Goal: Information Seeking & Learning: Learn about a topic

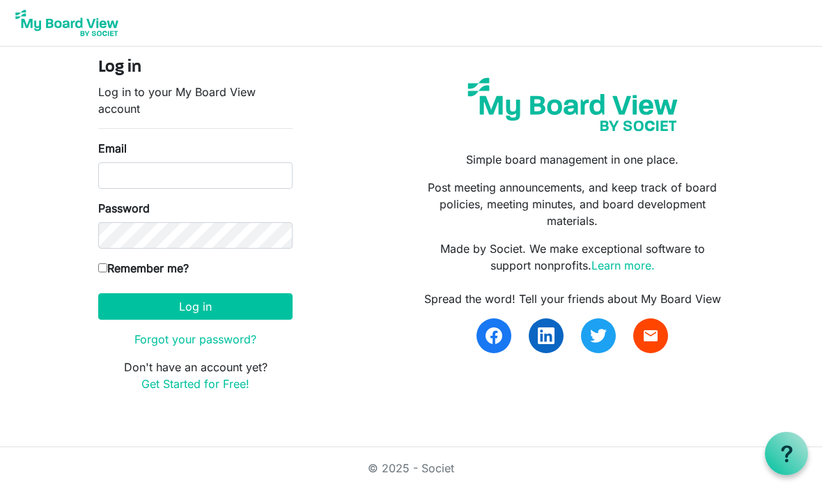
click at [100, 140] on label "Email" at bounding box center [112, 148] width 29 height 17
click at [100, 162] on input "Email" at bounding box center [195, 175] width 194 height 26
paste input "frontdeskicestudios@gmail.com"
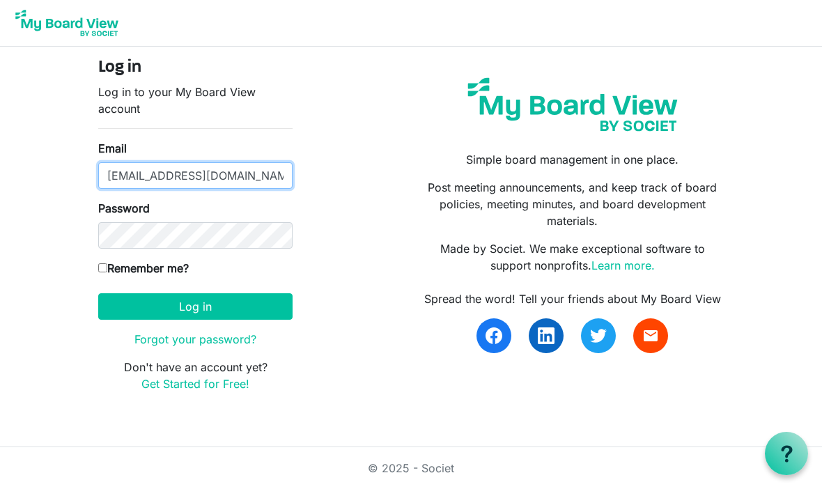
type input "frontdeskicestudios@gmail.com"
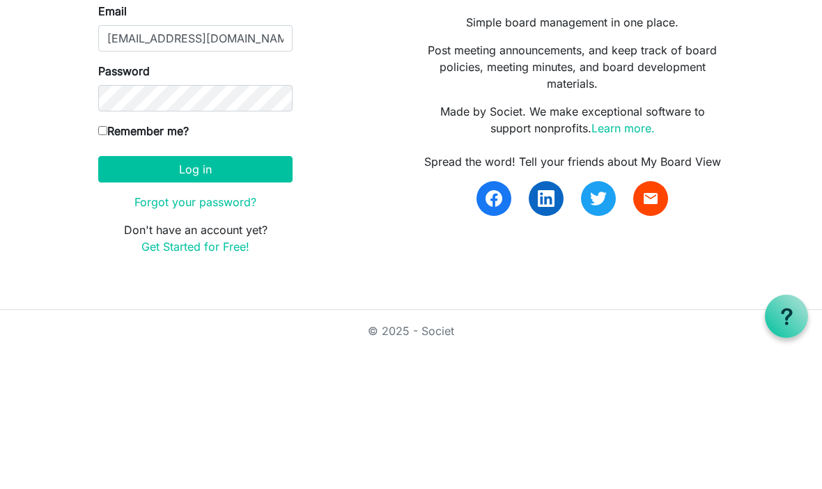
click at [98, 263] on input "Remember me?" at bounding box center [102, 267] width 9 height 9
checkbox input "true"
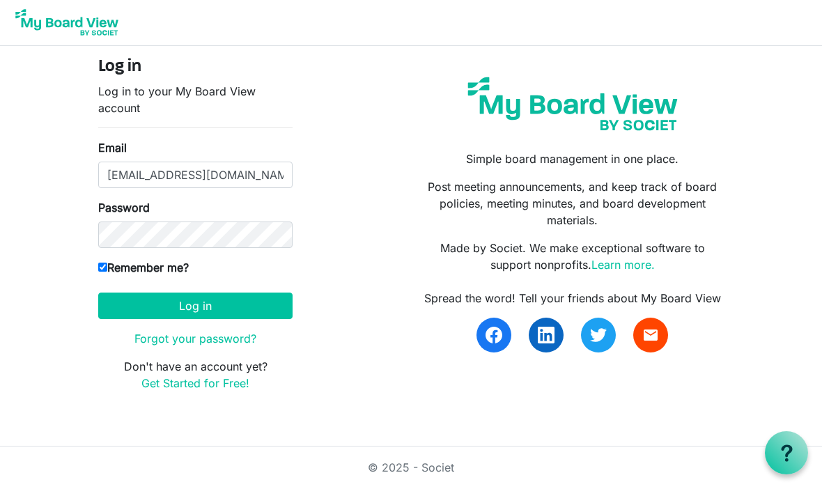
click at [155, 302] on button "Log in" at bounding box center [195, 306] width 194 height 26
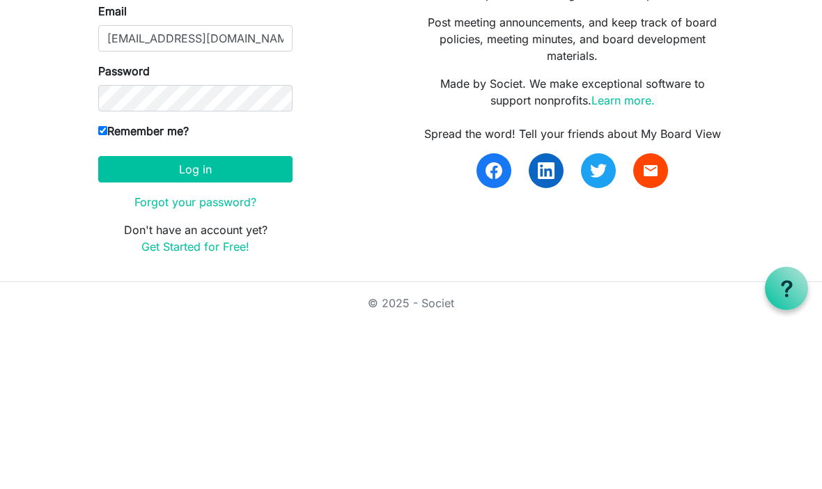
click at [142, 321] on button "Log in" at bounding box center [195, 334] width 194 height 26
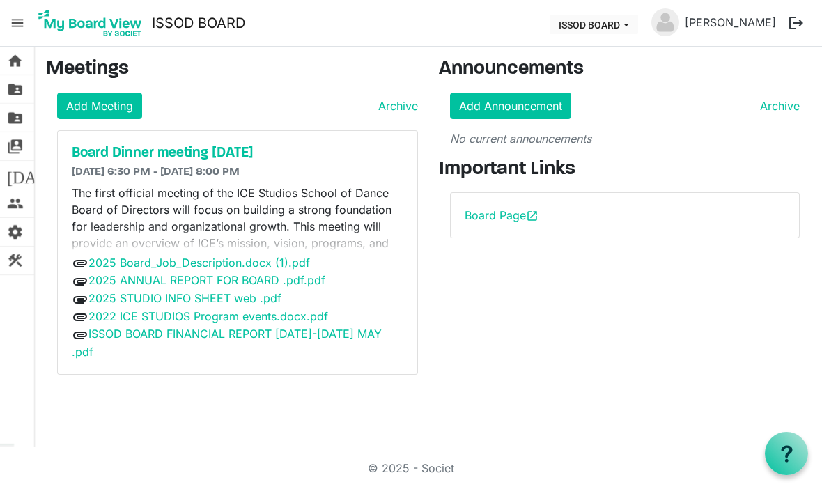
click at [118, 154] on h5 "Board Dinner meeting AUG 21" at bounding box center [238, 153] width 332 height 17
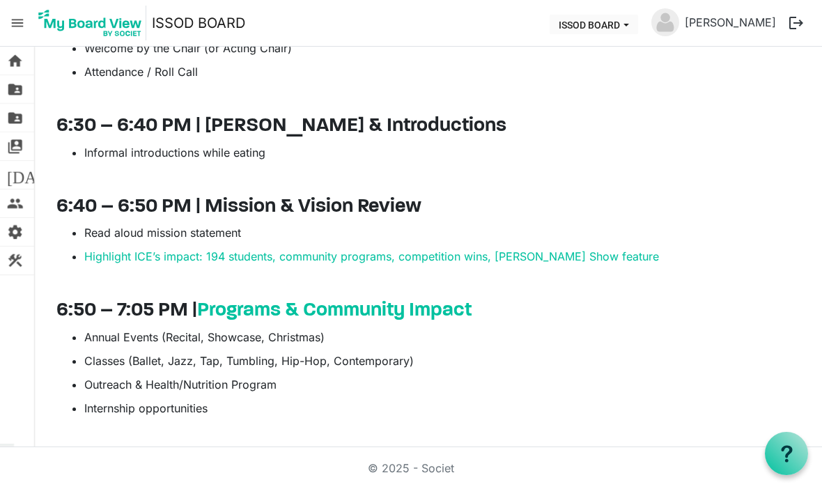
scroll to position [743, 0]
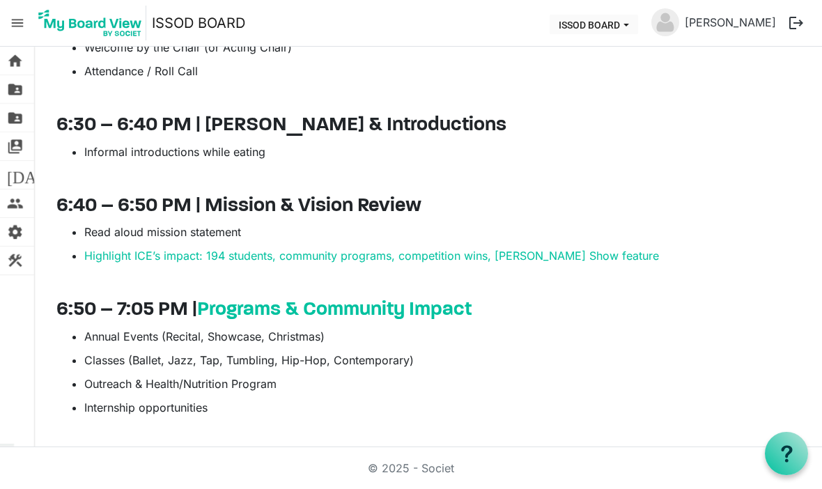
click at [256, 308] on link "Programs & Community Impact" at bounding box center [334, 310] width 275 height 20
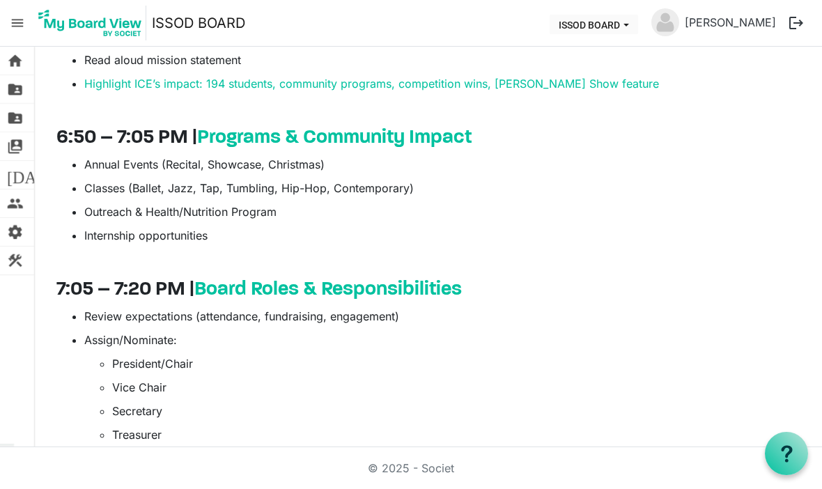
scroll to position [913, 0]
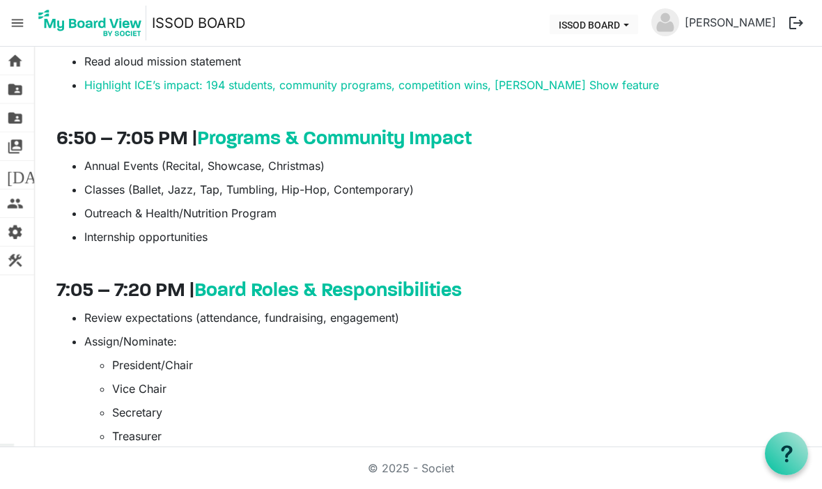
click at [253, 291] on link "Board Roles & Responsibilities" at bounding box center [328, 291] width 268 height 20
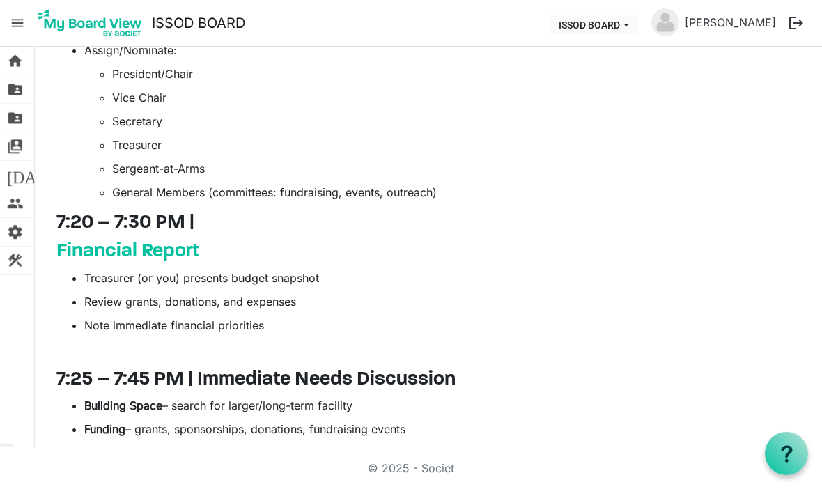
scroll to position [1214, 0]
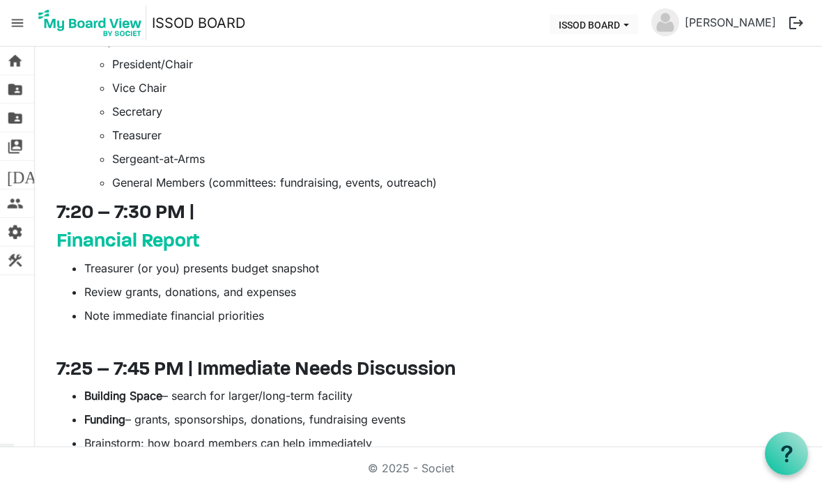
click at [93, 239] on link "Financial Report" at bounding box center [127, 242] width 143 height 20
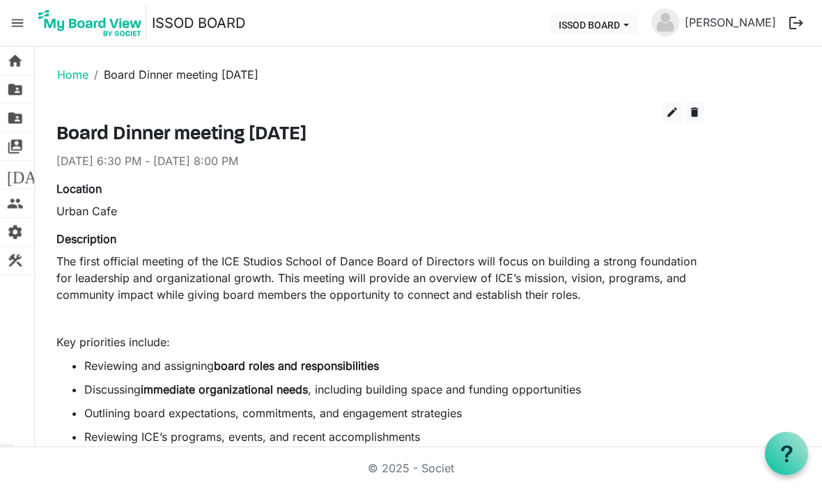
scroll to position [0, 0]
click at [8, 56] on span "home" at bounding box center [15, 61] width 17 height 28
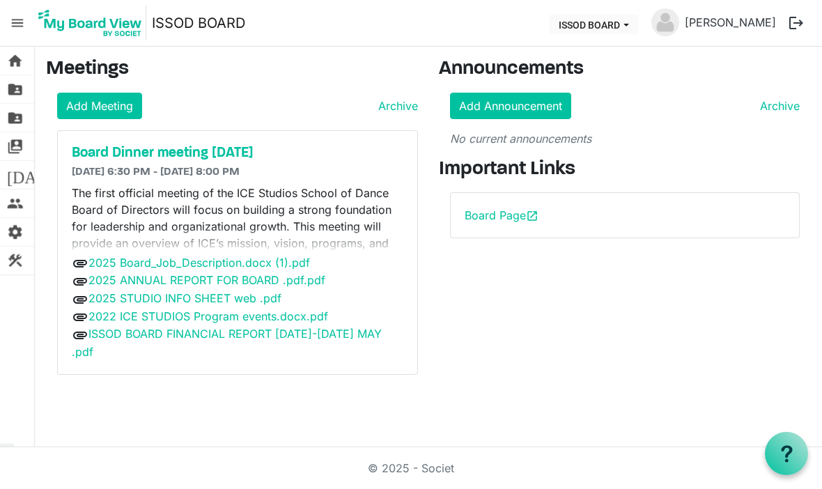
click at [19, 89] on span "folder_shared" at bounding box center [15, 89] width 17 height 28
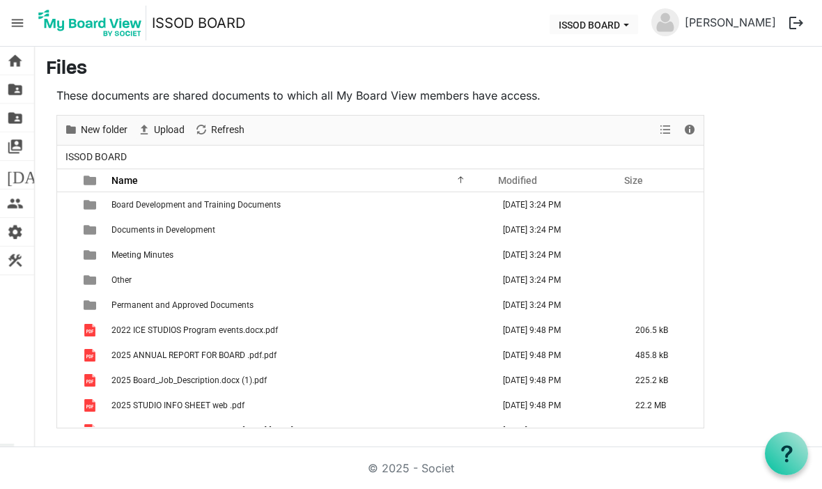
click at [13, 118] on span "folder_shared" at bounding box center [15, 118] width 17 height 28
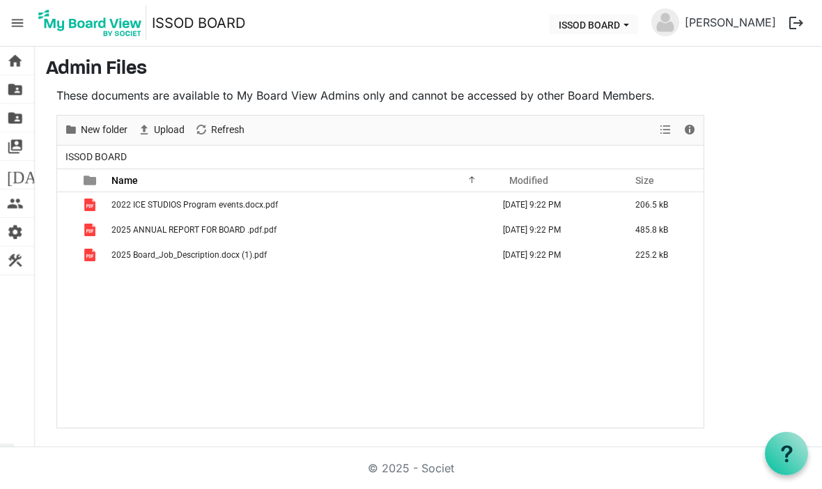
click at [15, 148] on span "switch_account" at bounding box center [15, 146] width 17 height 28
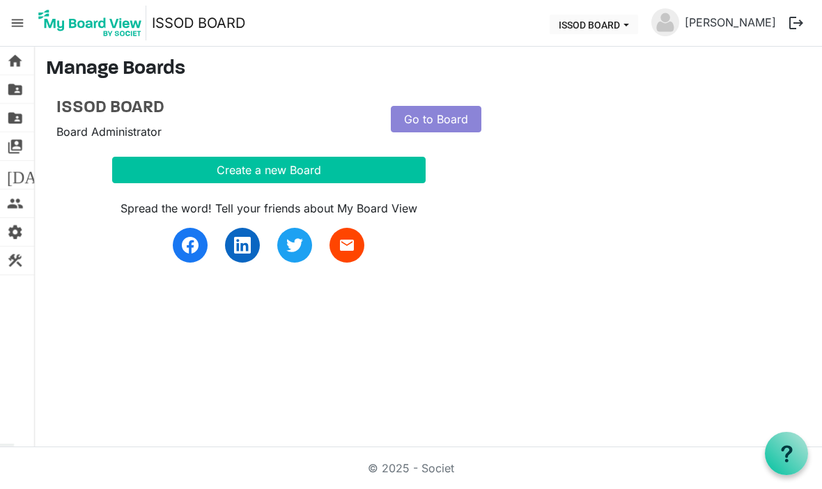
click at [13, 182] on span "[DATE]" at bounding box center [34, 175] width 54 height 28
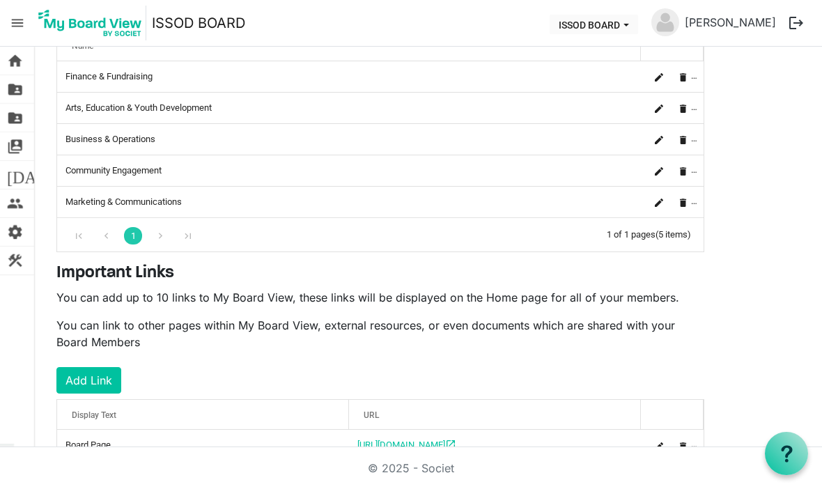
scroll to position [286, 0]
click at [15, 258] on span "construction" at bounding box center [15, 261] width 17 height 28
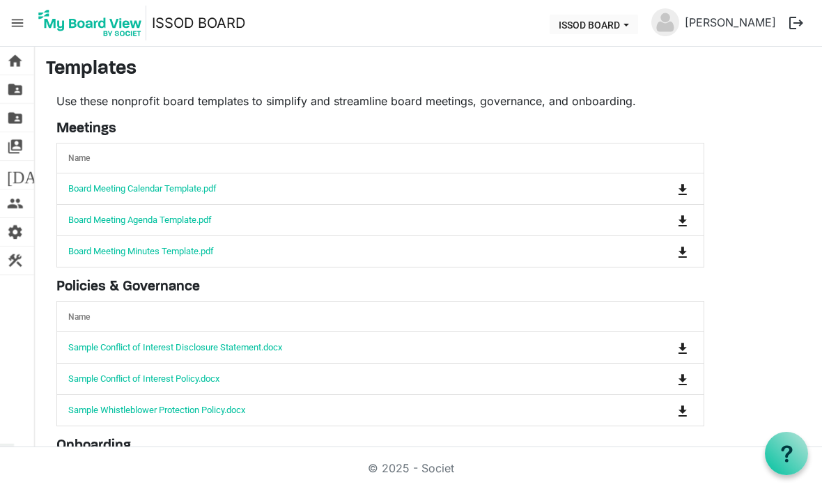
click at [11, 61] on span "home" at bounding box center [15, 61] width 17 height 28
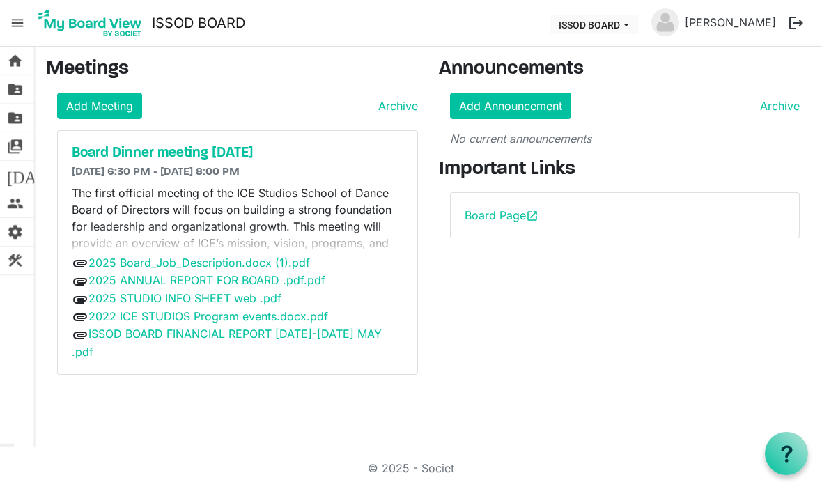
click at [109, 149] on h5 "Board Dinner meeting [DATE]" at bounding box center [238, 153] width 332 height 17
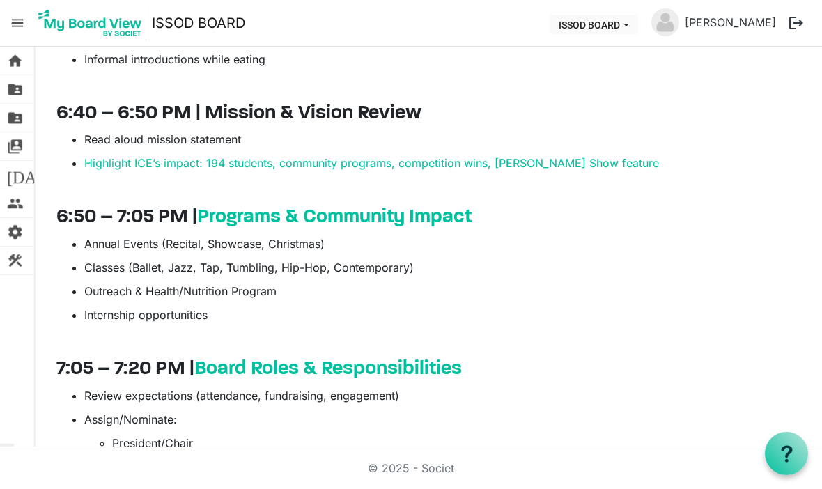
scroll to position [835, 0]
click at [119, 166] on link "Highlight ICE’s impact: 194 students, community programs, competition wins, [PE…" at bounding box center [371, 163] width 575 height 14
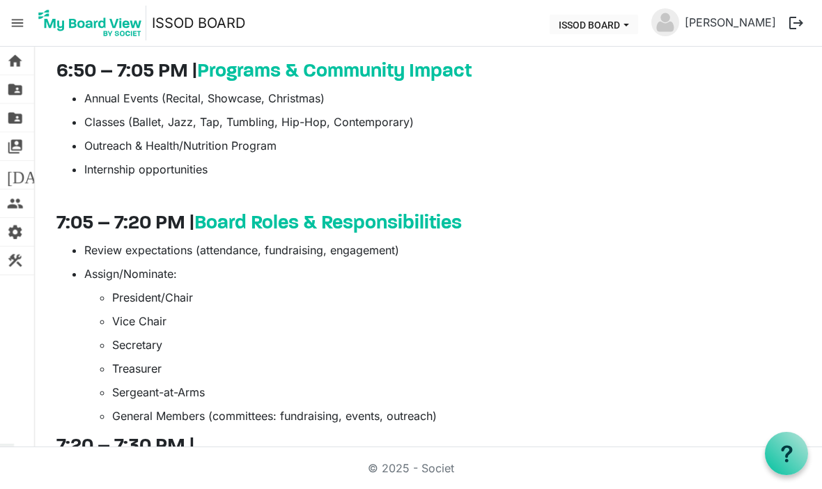
scroll to position [978, 0]
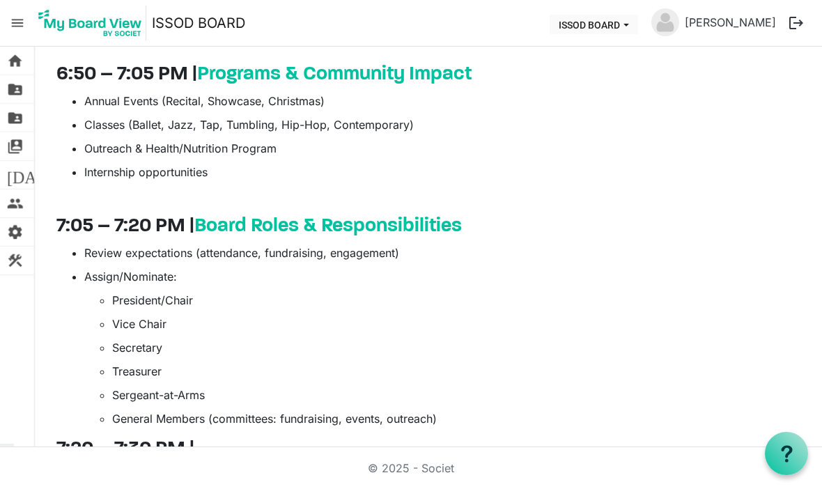
click at [311, 71] on link "Programs & Community Impact" at bounding box center [334, 75] width 275 height 20
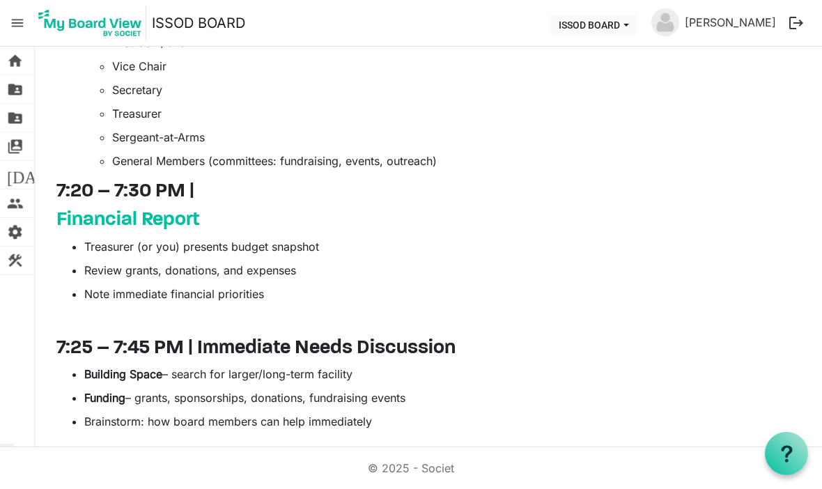
scroll to position [1251, 0]
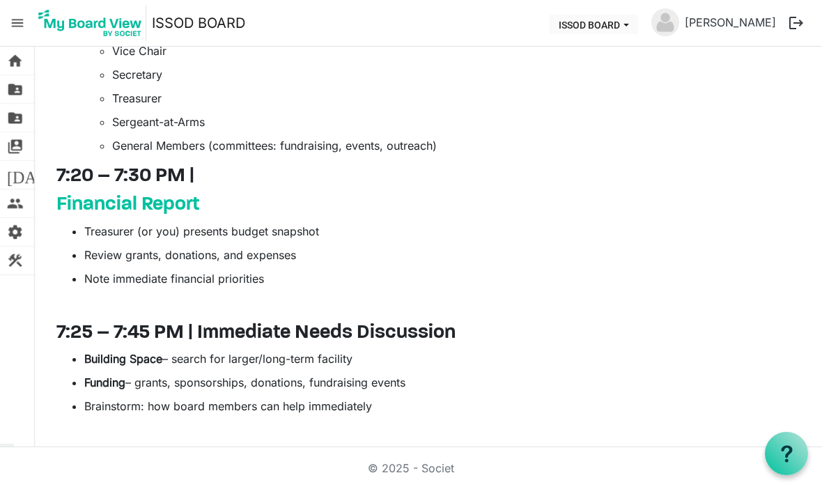
click at [84, 206] on link "Financial Report" at bounding box center [127, 205] width 143 height 20
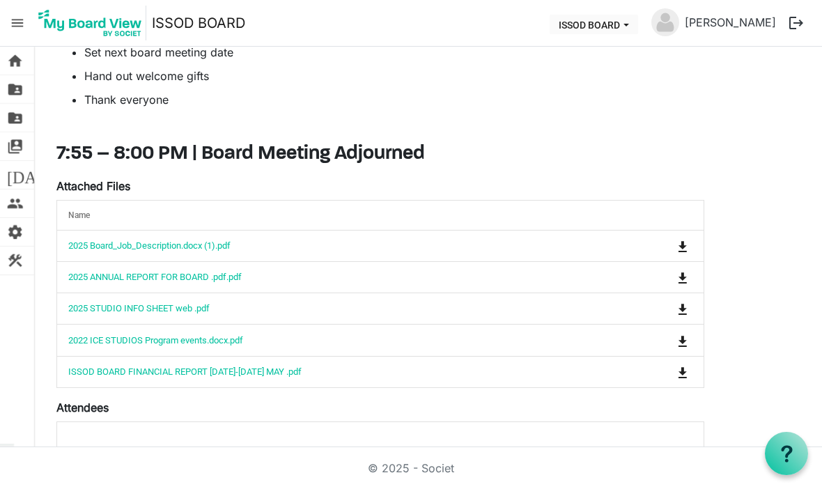
scroll to position [1714, 0]
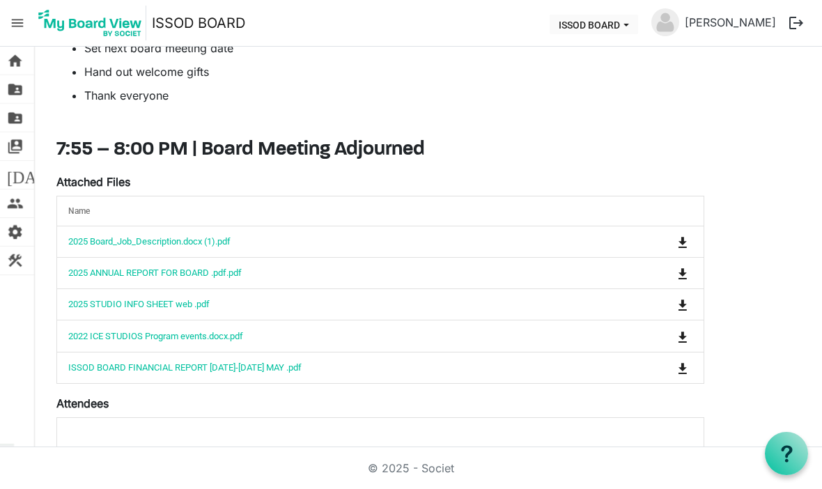
click at [106, 303] on link "2025 STUDIO INFO SHEET web .pdf" at bounding box center [138, 304] width 141 height 10
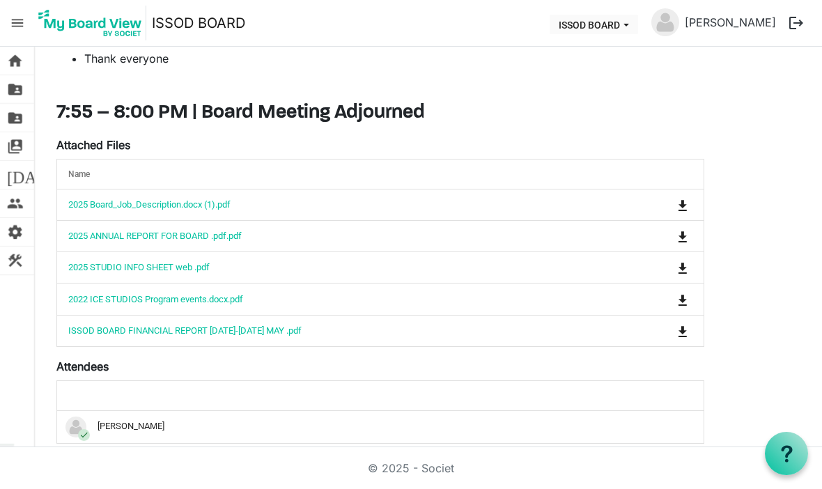
scroll to position [1782, 0]
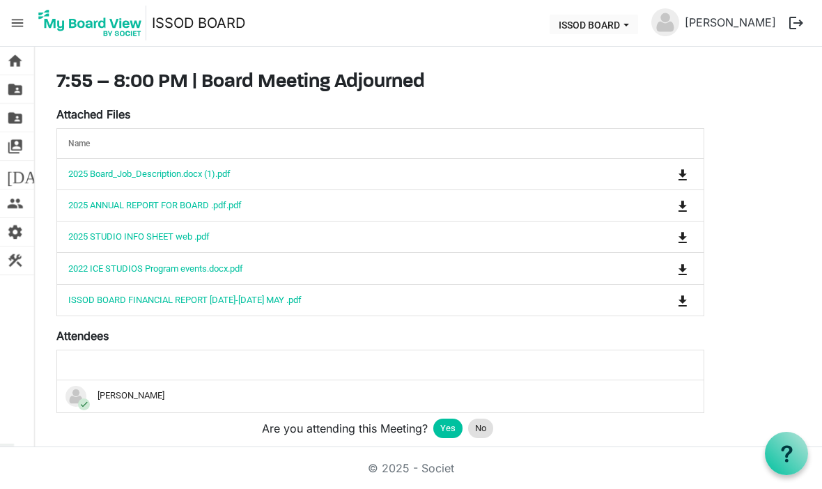
click at [107, 234] on link "2025 STUDIO INFO SHEET web .pdf" at bounding box center [138, 236] width 141 height 10
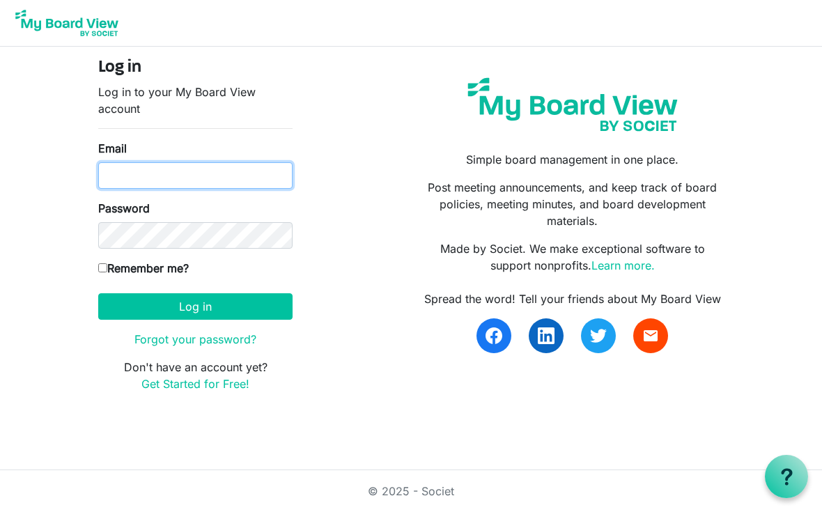
click at [211, 163] on input "Email" at bounding box center [195, 175] width 194 height 26
type input "[EMAIL_ADDRESS][DOMAIN_NAME]"
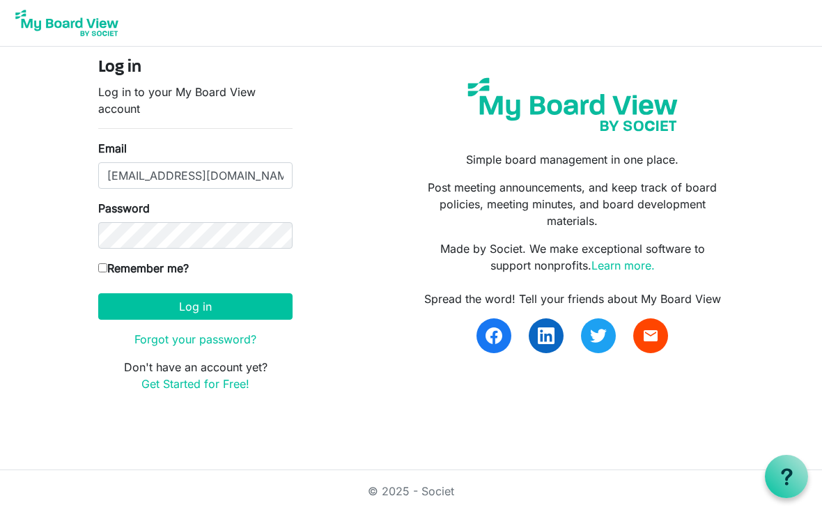
click at [195, 306] on button "Log in" at bounding box center [195, 306] width 194 height 26
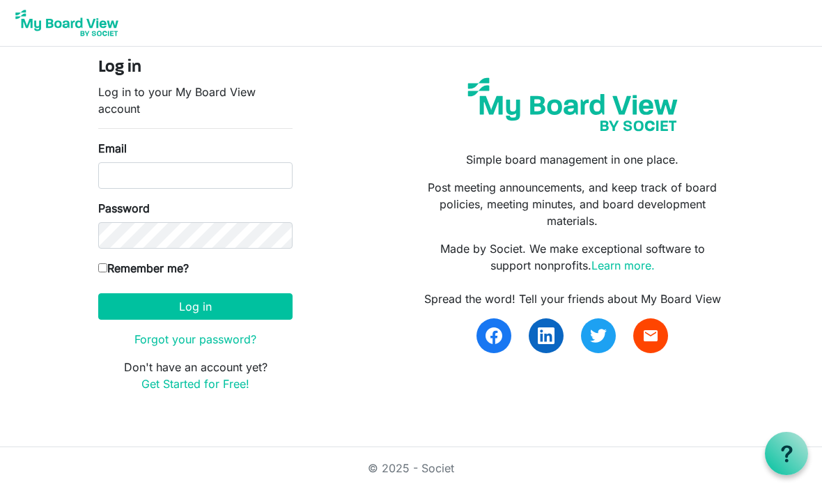
click at [226, 173] on input "Email" at bounding box center [195, 175] width 194 height 26
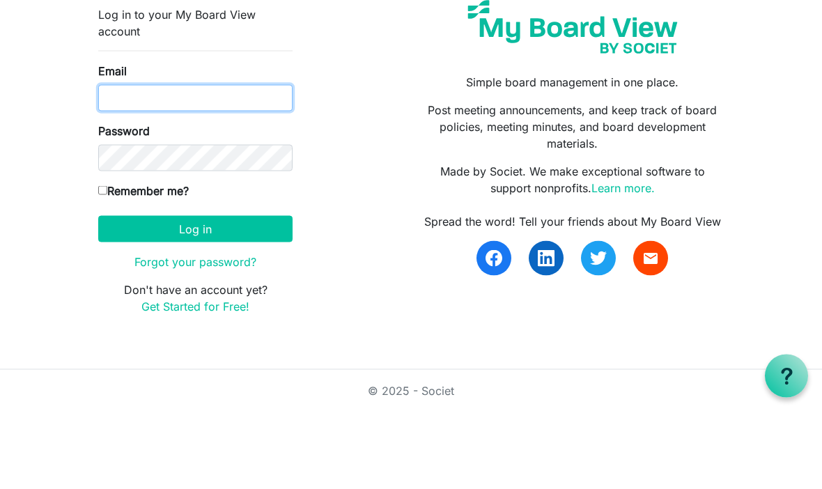
click at [212, 162] on input "Email" at bounding box center [195, 175] width 194 height 26
paste input "frontdeskicestudios@gmail.com"
type input "frontdeskicestudios@gmail.com"
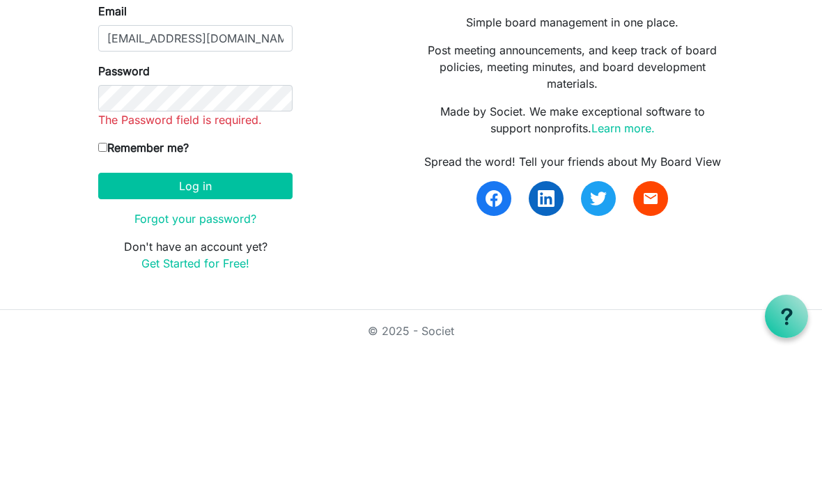
click at [265, 183] on form "Log in Log in to your My Board View account Email frontdeskicestudios@gmail.com…" at bounding box center [195, 233] width 194 height 351
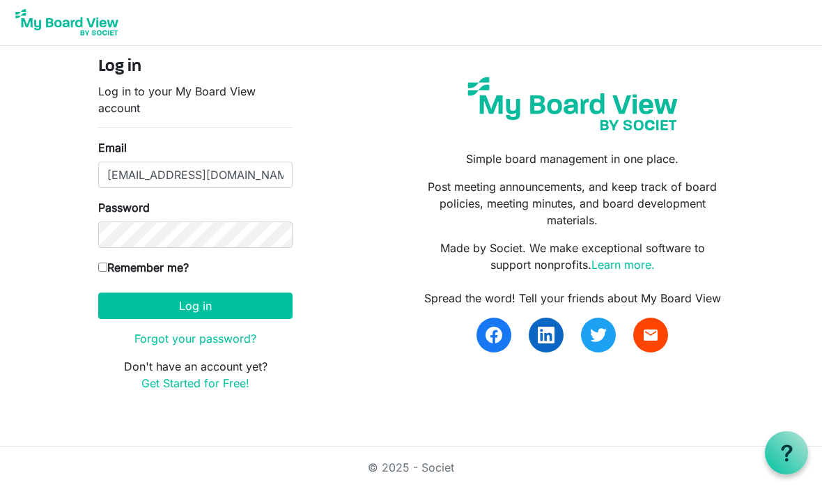
click at [252, 295] on button "Log in" at bounding box center [195, 306] width 194 height 26
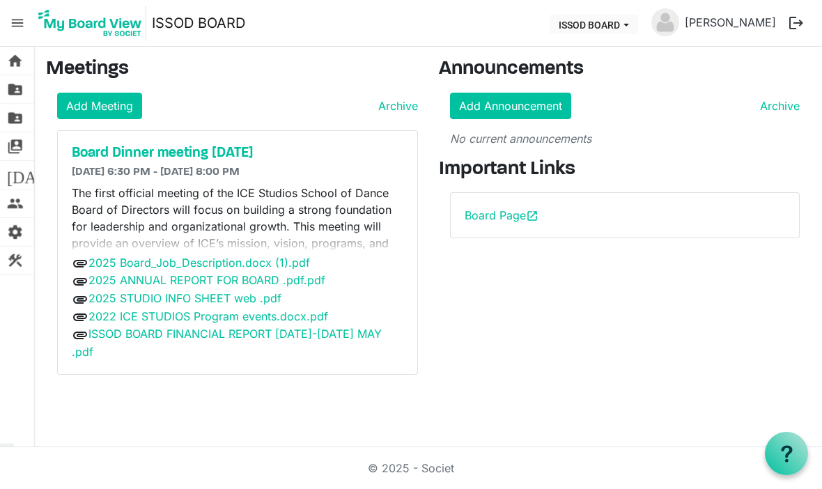
click at [215, 154] on h5 "Board Dinner meeting [DATE]" at bounding box center [238, 153] width 332 height 17
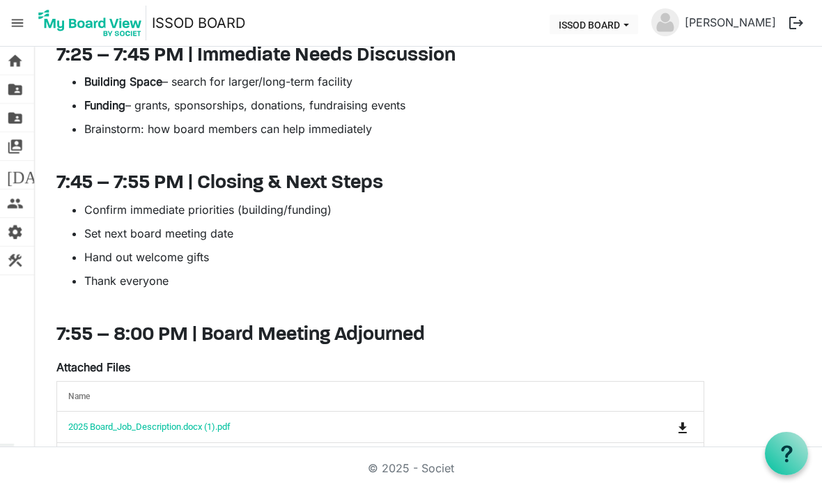
scroll to position [1534, 0]
